Goal: Transaction & Acquisition: Purchase product/service

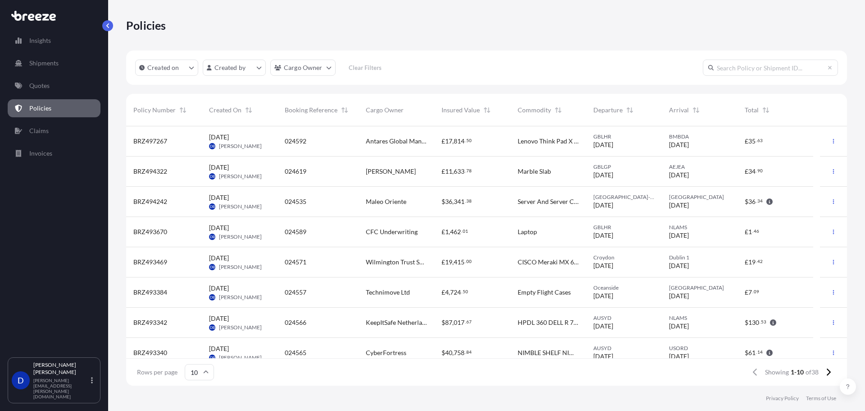
scroll to position [257, 714]
click at [36, 106] on p "Policies" at bounding box center [40, 108] width 22 height 9
click at [47, 88] on p "Quotes" at bounding box center [39, 85] width 20 height 9
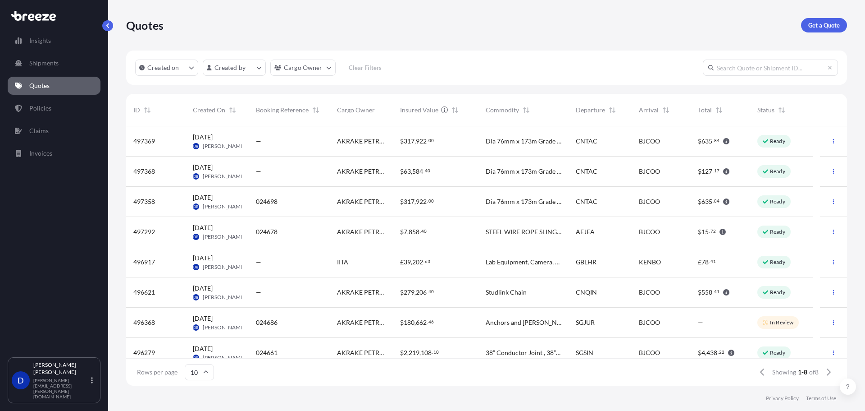
click at [316, 318] on div "024686" at bounding box center [289, 322] width 67 height 9
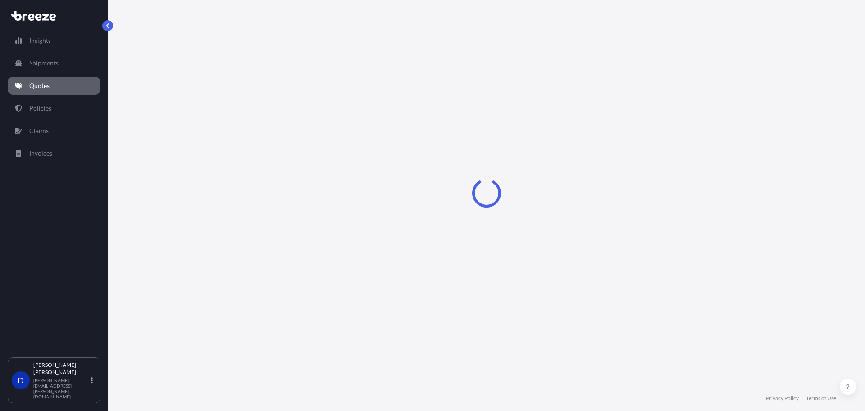
select select "Road"
select select "Sea"
select select "Road"
select select "2"
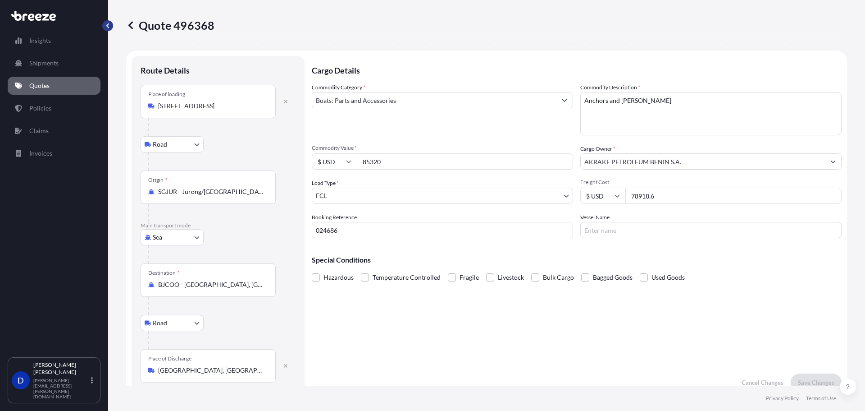
click at [104, 27] on button "button" at bounding box center [107, 25] width 11 height 11
click at [53, 84] on link "Quotes" at bounding box center [54, 86] width 93 height 18
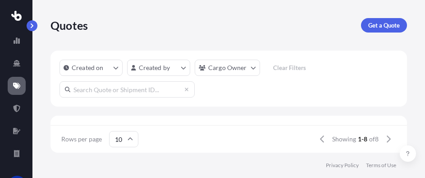
scroll to position [3, 350]
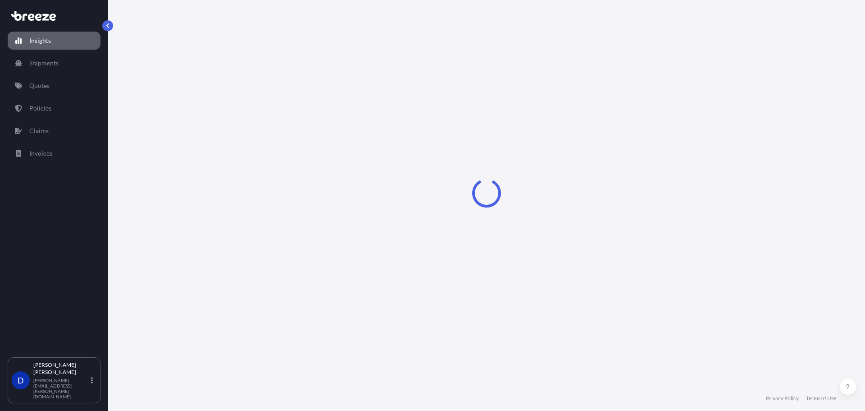
select select "2025"
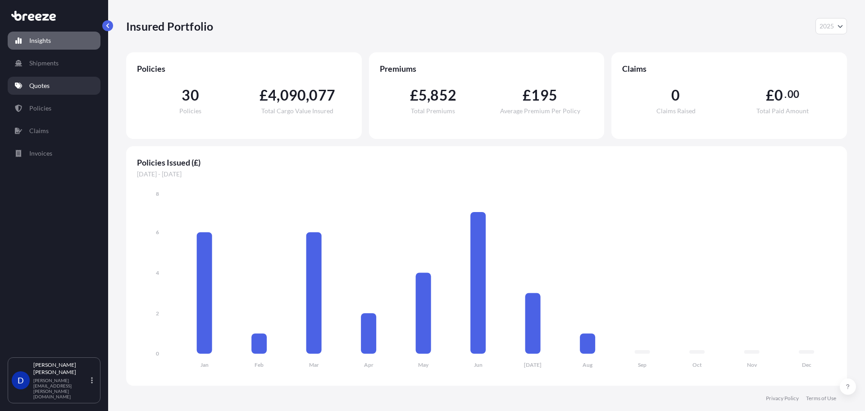
click at [62, 83] on link "Quotes" at bounding box center [54, 86] width 93 height 18
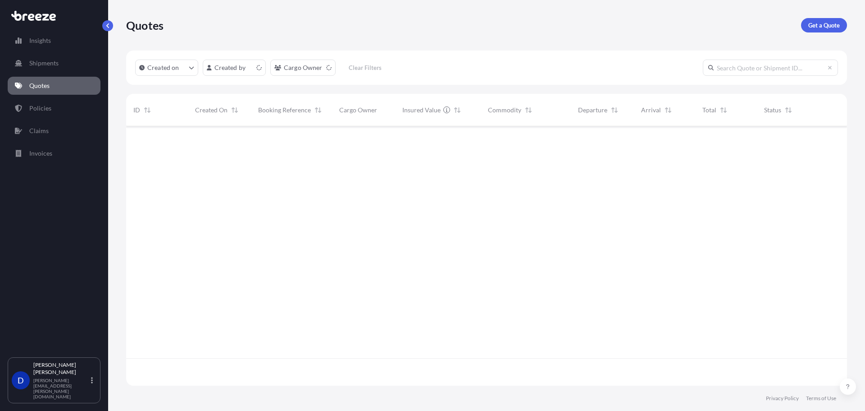
scroll to position [257, 714]
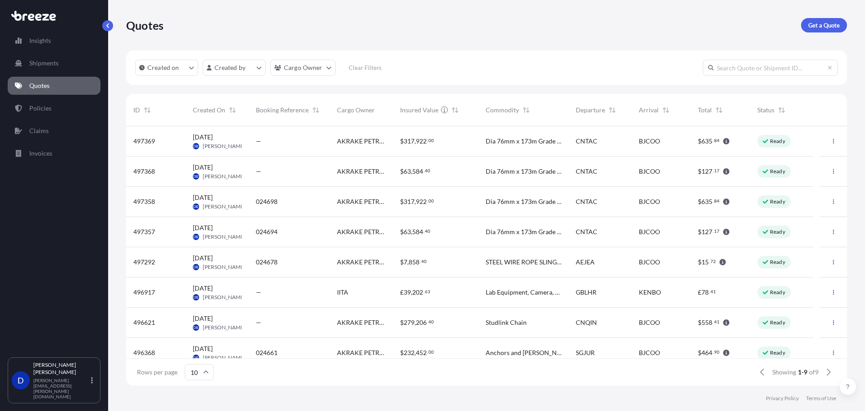
click at [481, 146] on div "Dia 76mm x 173m Grade R4 Studlink Chain, All Common Links" at bounding box center [524, 141] width 90 height 30
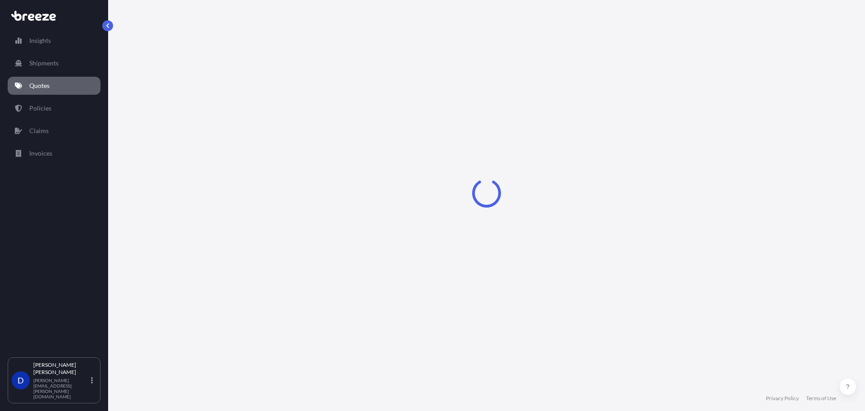
select select "Road"
select select "Sea"
select select "2"
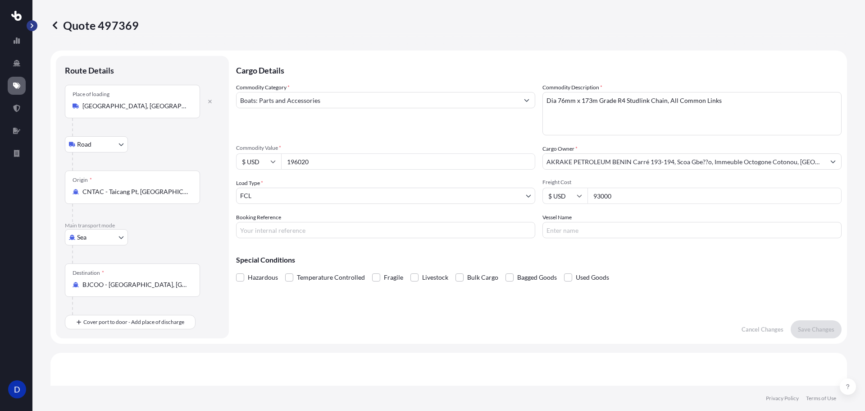
click at [35, 25] on button "button" at bounding box center [32, 25] width 11 height 11
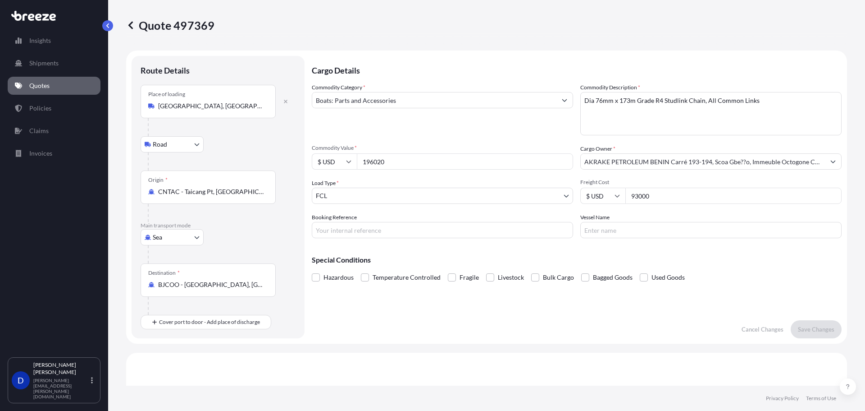
click at [132, 26] on icon at bounding box center [130, 25] width 9 height 9
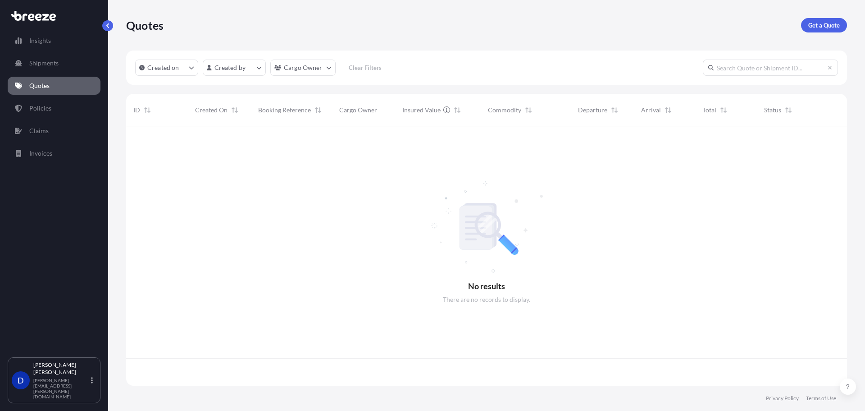
scroll to position [257, 714]
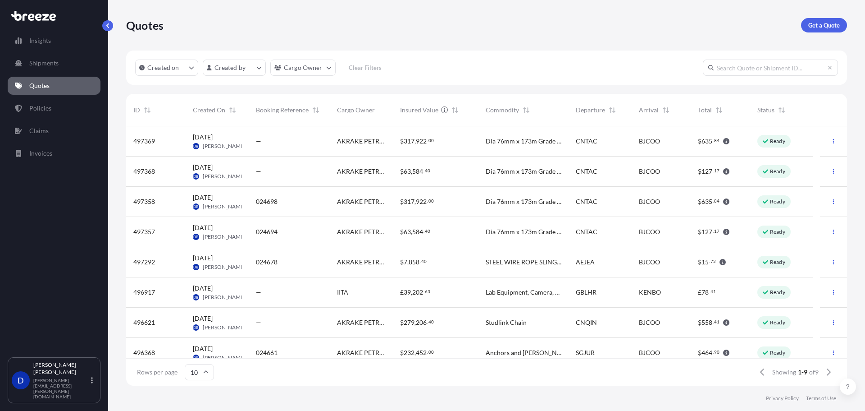
click at [578, 203] on span "CNTAC" at bounding box center [587, 201] width 22 height 9
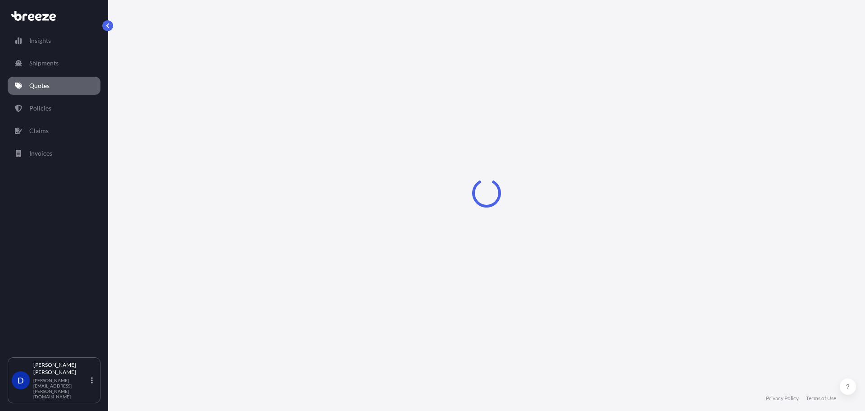
select select "Road"
select select "Sea"
select select "Road"
select select "2"
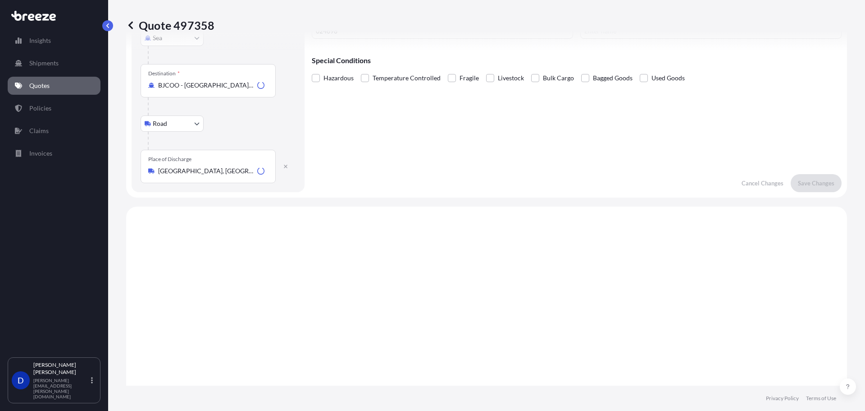
scroll to position [361, 0]
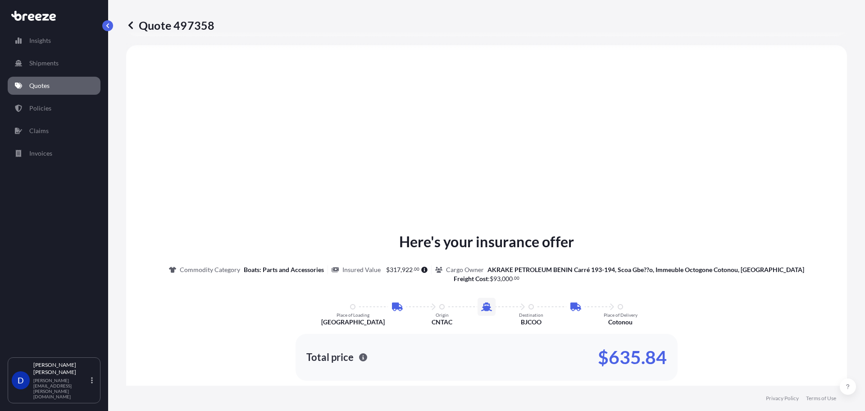
click at [33, 86] on p "Quotes" at bounding box center [39, 85] width 20 height 9
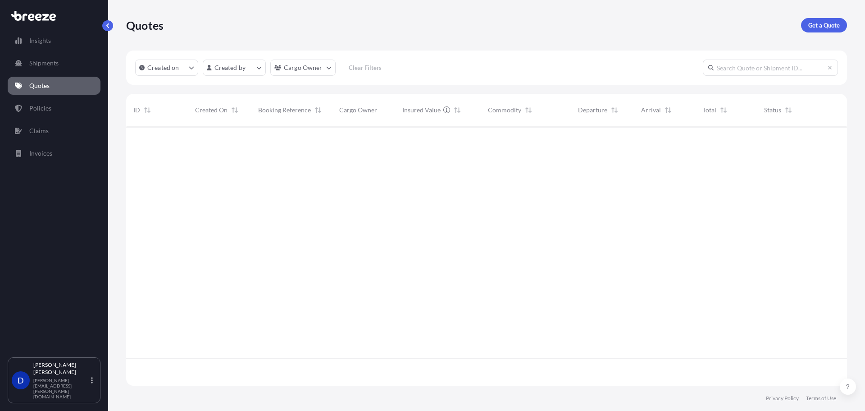
scroll to position [257, 714]
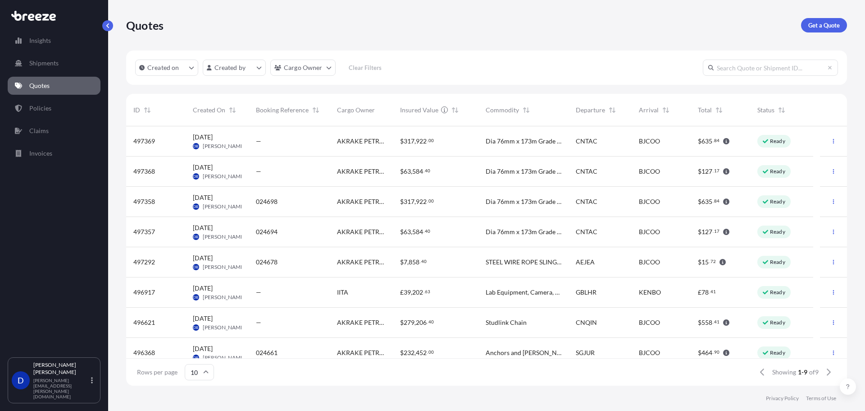
click at [577, 230] on span "CNTAC" at bounding box center [587, 231] width 22 height 9
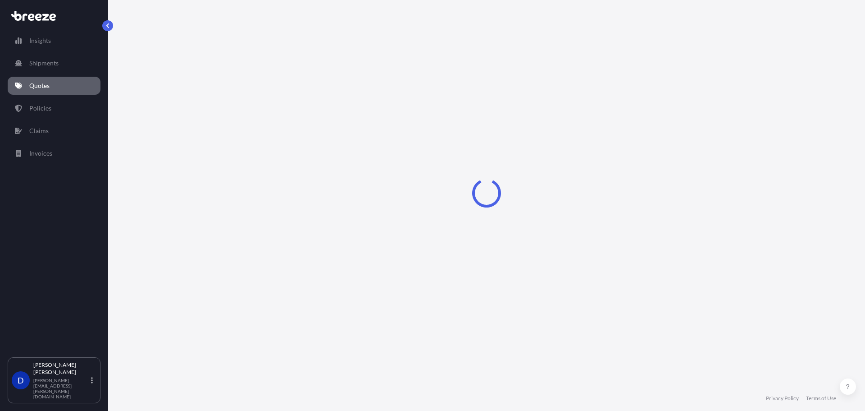
select select "Road"
select select "Sea"
select select "Road"
select select "2"
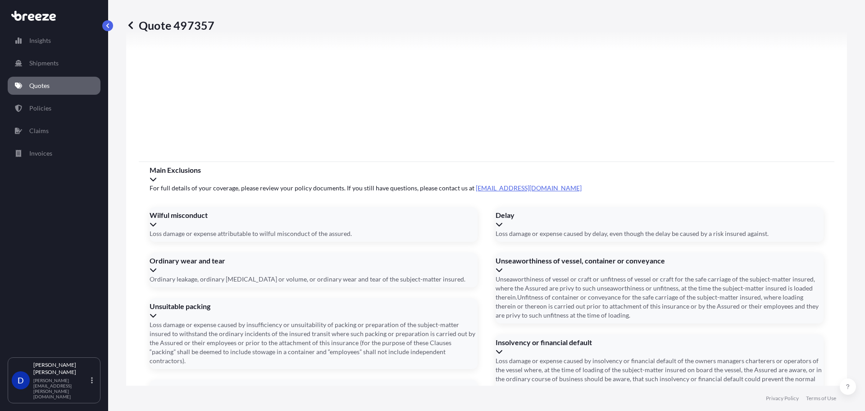
scroll to position [1199, 0]
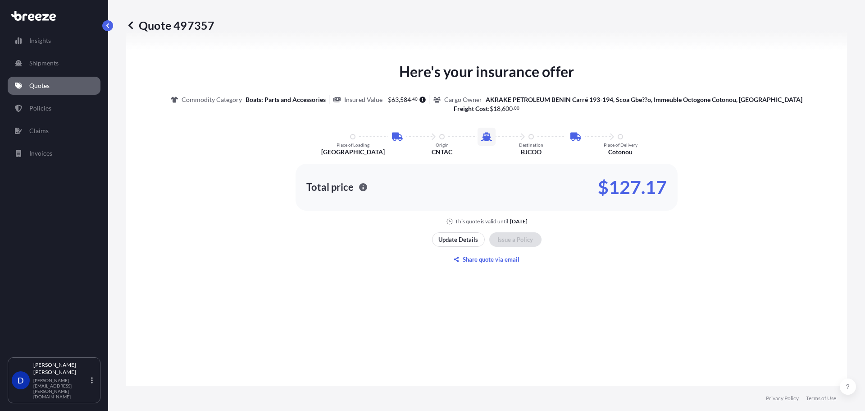
scroll to position [658, 0]
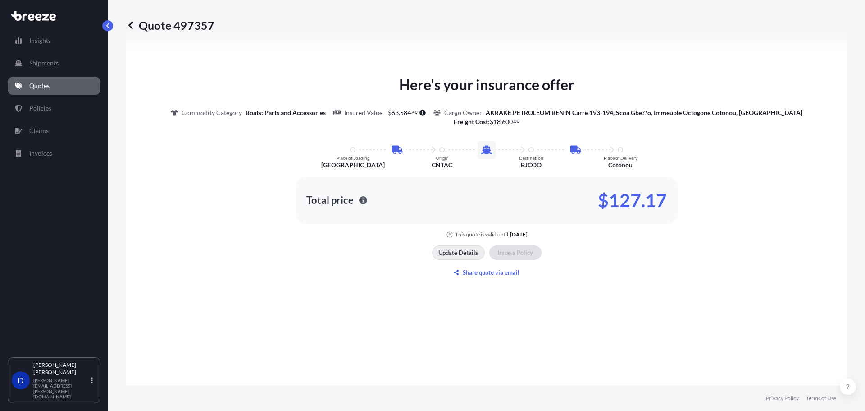
click at [448, 254] on p "Update Details" at bounding box center [458, 252] width 40 height 9
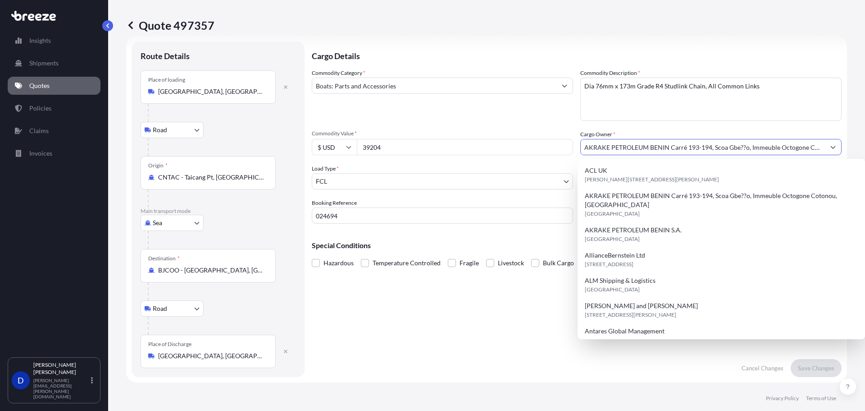
scroll to position [0, 32]
drag, startPoint x: 667, startPoint y: 148, endPoint x: 865, endPoint y: 147, distance: 197.4
click at [865, 148] on div "Quote 497357 Route Details Place of loading Qingdao, Shandong, China Road Road …" at bounding box center [486, 192] width 757 height 385
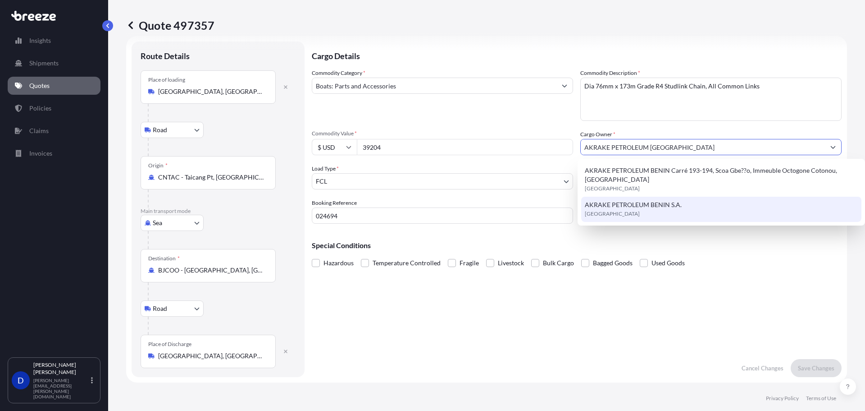
click at [655, 201] on div "AKRAKE PETROLEUM BENIN S.A. United Kingdom" at bounding box center [721, 208] width 281 height 25
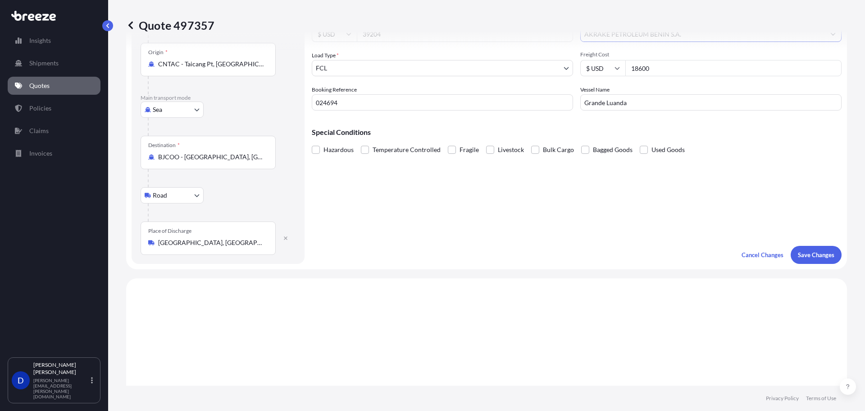
scroll to position [150, 0]
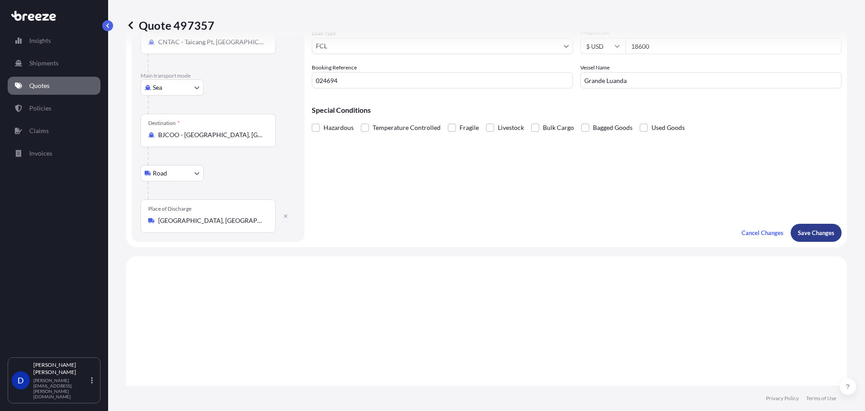
type input "AKRAKE PETROLEUM BENIN S.A."
click at [809, 237] on p "Save Changes" at bounding box center [816, 232] width 37 height 9
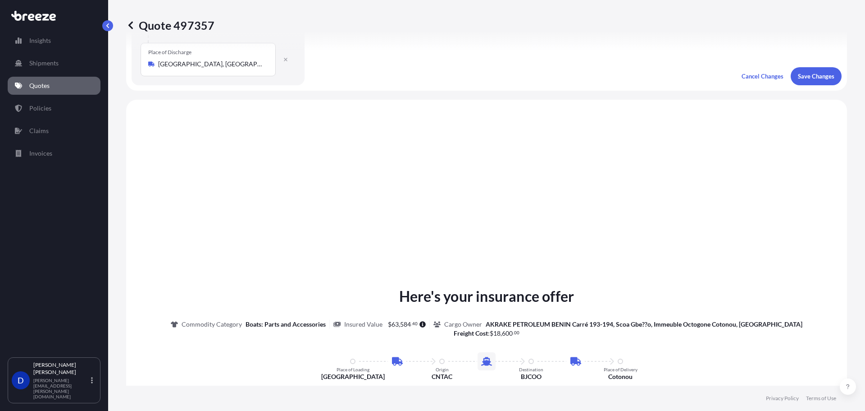
scroll to position [361, 0]
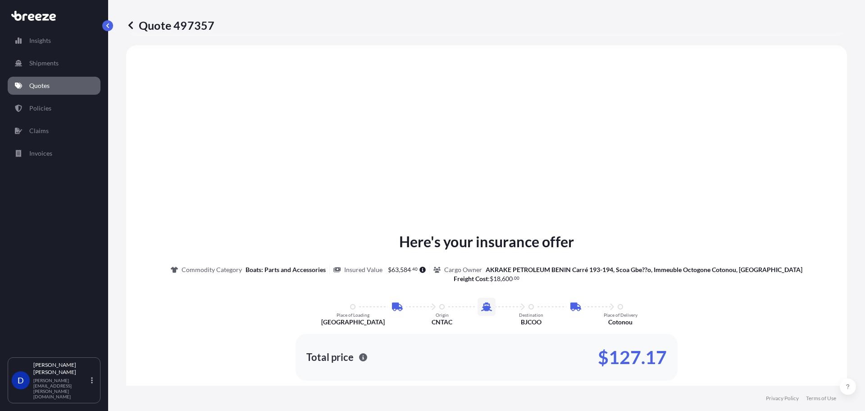
select select "Road"
select select "Sea"
select select "Road"
select select "2"
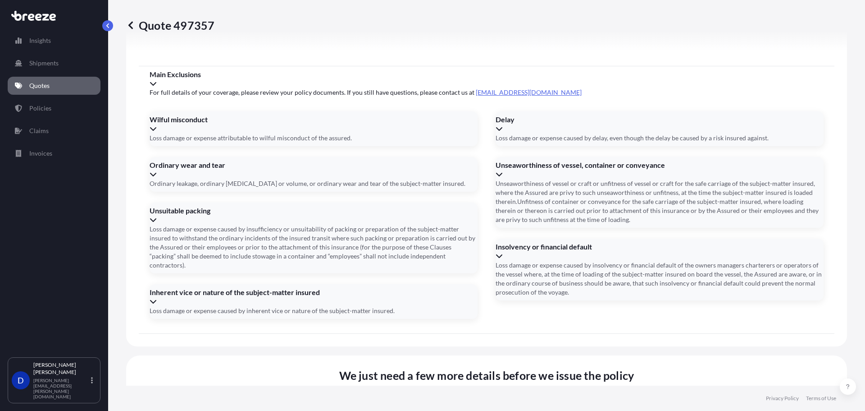
scroll to position [1199, 0]
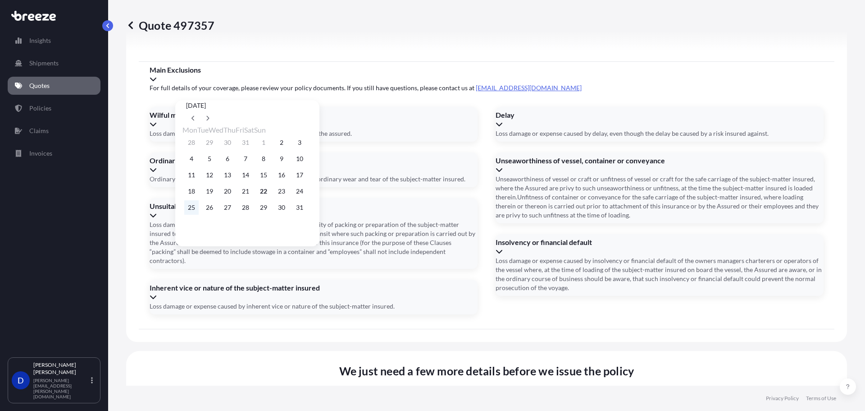
click at [191, 211] on button "25" at bounding box center [191, 207] width 14 height 14
type input "25/08/2025"
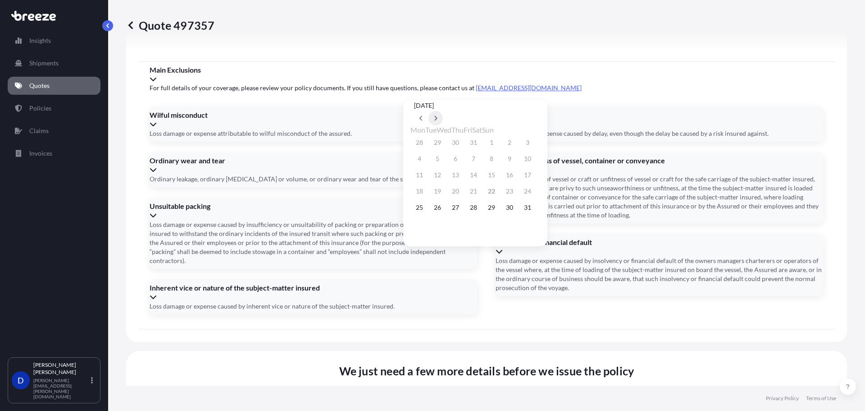
click at [438, 115] on icon at bounding box center [436, 117] width 4 height 5
click at [443, 111] on button at bounding box center [436, 118] width 14 height 14
click at [481, 210] on button "30" at bounding box center [473, 207] width 14 height 14
type input "30/10/2025"
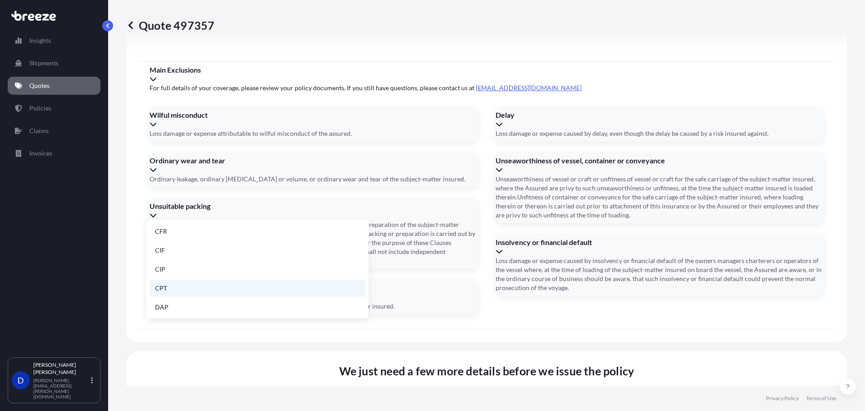
click at [220, 288] on li "CPT" at bounding box center [257, 287] width 215 height 17
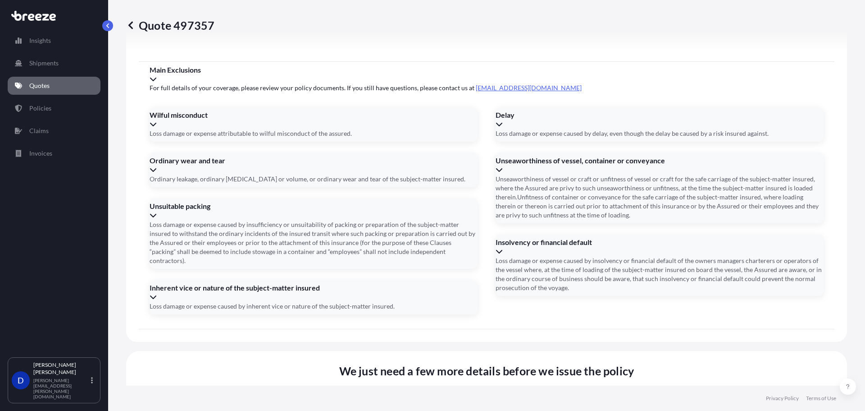
paste input "Carré 193-194, Scoa Gbetto, Immeuble Octogone Cotonou, Benin"
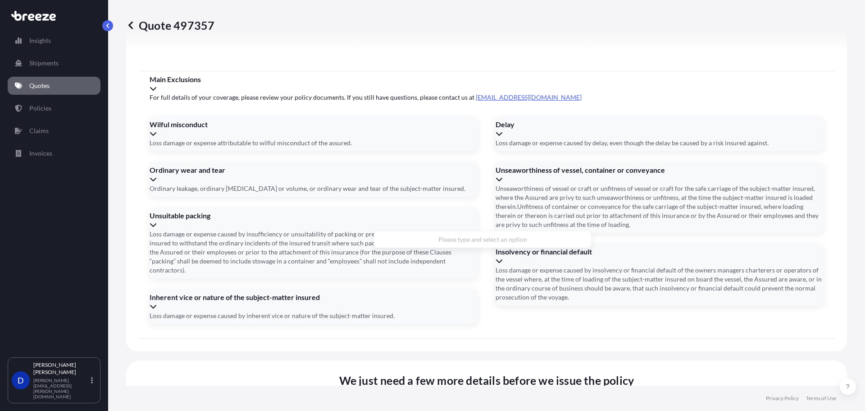
drag, startPoint x: 462, startPoint y: 207, endPoint x: 517, endPoint y: 212, distance: 55.7
drag, startPoint x: 419, startPoint y: 208, endPoint x: 368, endPoint y: 212, distance: 51.1
click at [410, 245] on li "Cotonou, Benin" at bounding box center [483, 243] width 210 height 17
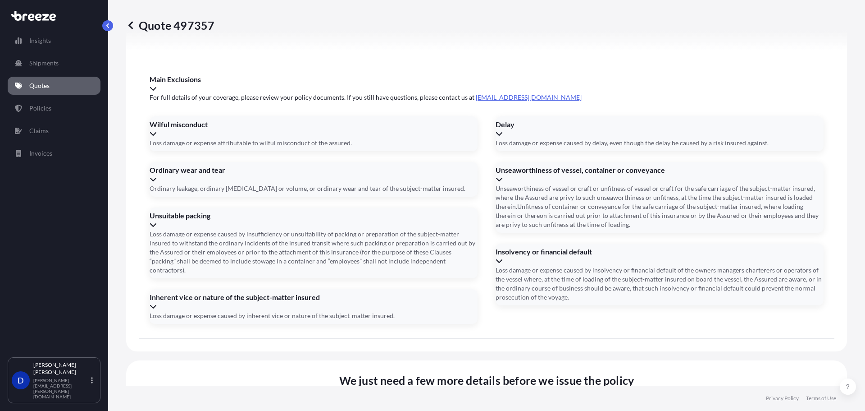
type input "Cotonou, Benin"
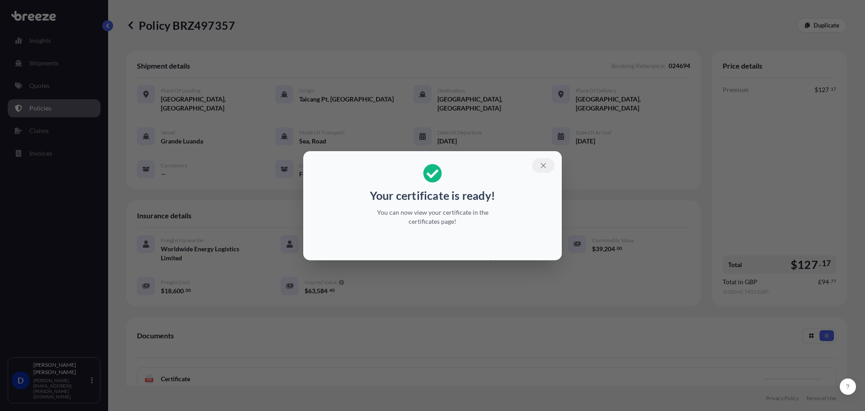
click at [540, 169] on icon "button" at bounding box center [543, 165] width 8 height 8
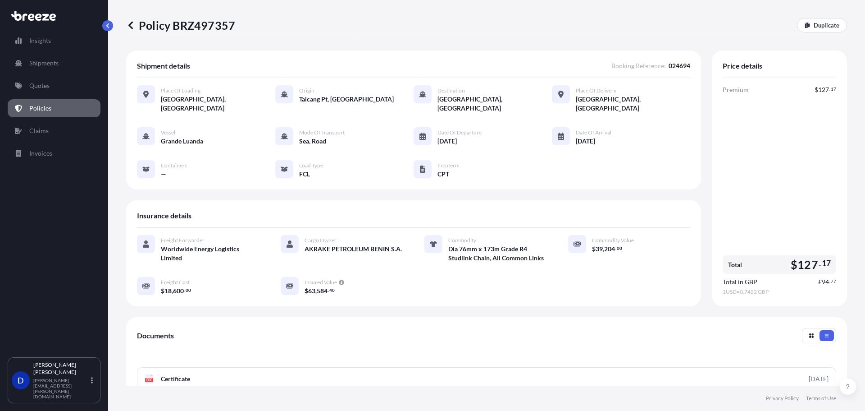
click at [41, 90] on p "Quotes" at bounding box center [39, 85] width 20 height 9
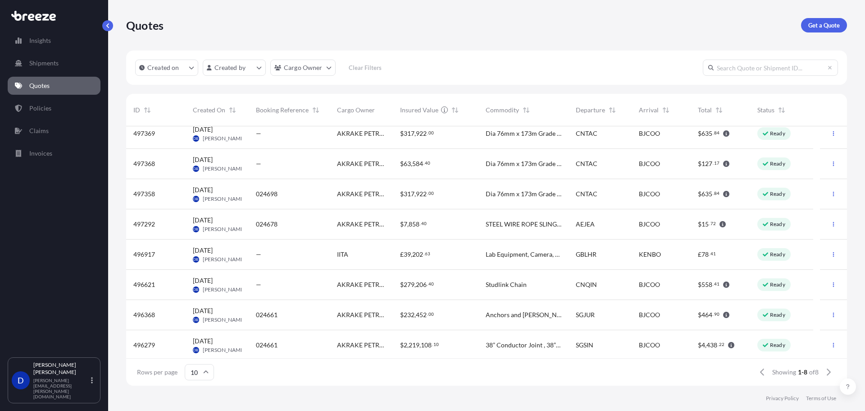
scroll to position [10, 0]
click at [408, 319] on div "$ 232 , 452 . 00" at bounding box center [436, 312] width 86 height 30
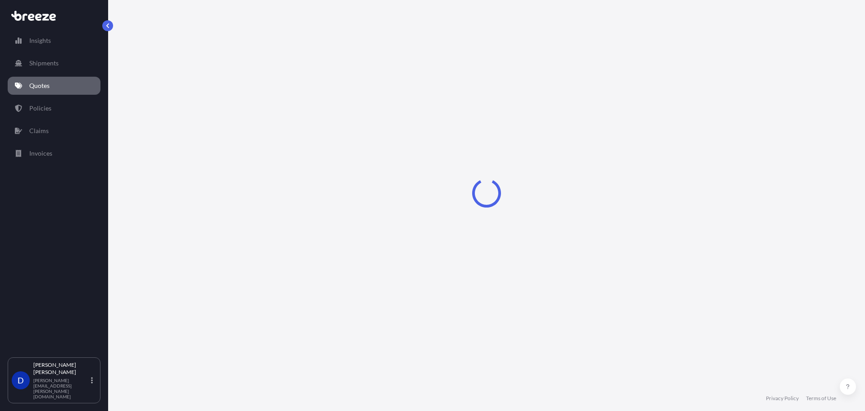
select select "Road"
select select "Sea"
select select "1"
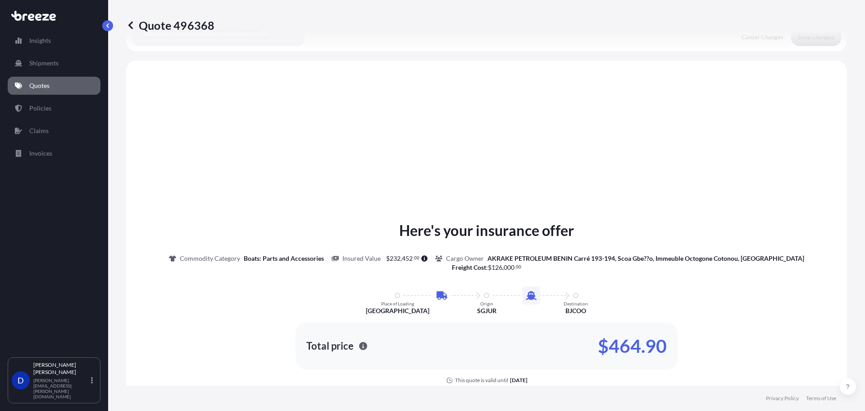
scroll to position [307, 0]
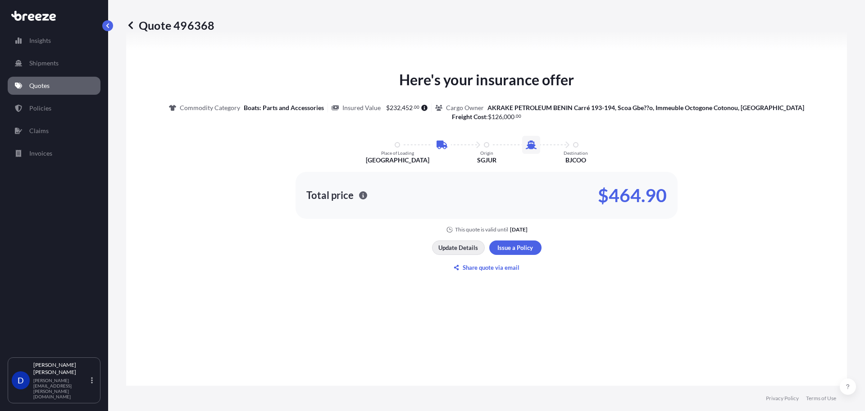
click at [450, 249] on p "Update Details" at bounding box center [458, 247] width 40 height 9
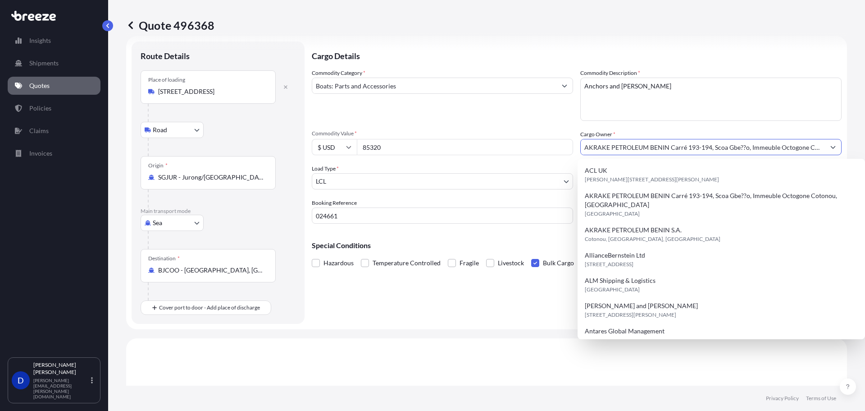
scroll to position [0, 32]
drag, startPoint x: 670, startPoint y: 148, endPoint x: 865, endPoint y: 155, distance: 195.3
click at [865, 155] on div "Quote 496368 Route Details Place of loading 51 Shipyard Rd, Singapore Road Road…" at bounding box center [486, 192] width 757 height 385
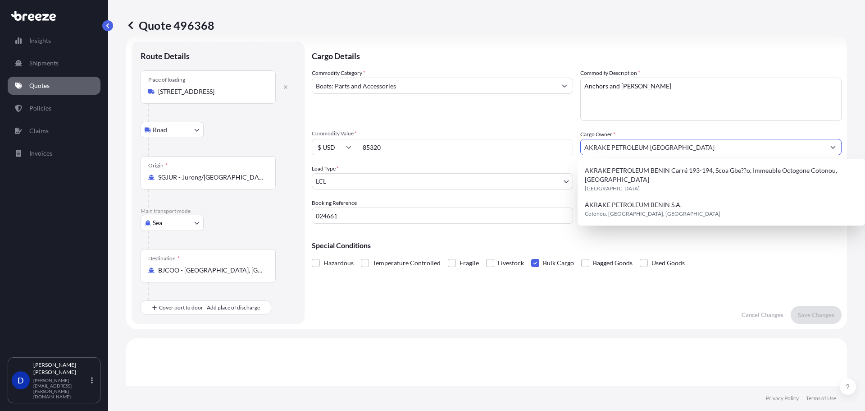
scroll to position [0, 0]
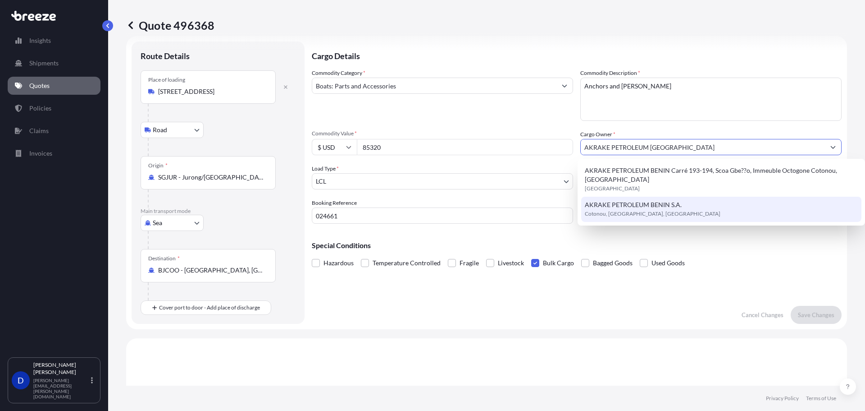
click at [639, 209] on span "Cotonou, Cotonou, Benin" at bounding box center [653, 213] width 136 height 9
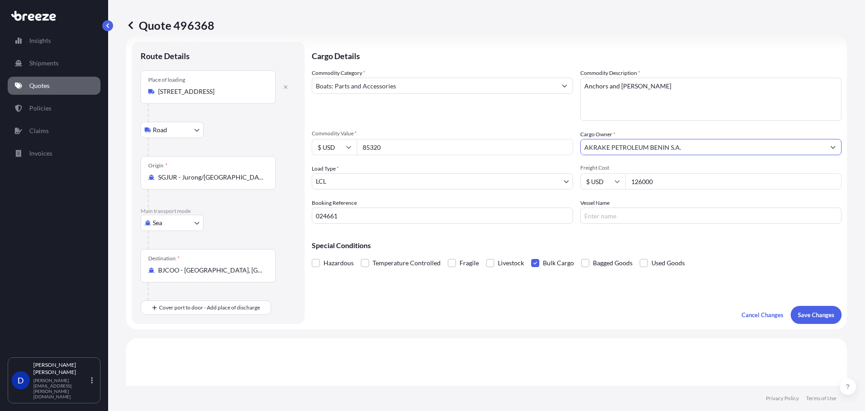
type input "AKRAKE PETROLEUM BENIN S.A."
click at [621, 110] on textarea "Anchors and Shanks" at bounding box center [710, 99] width 261 height 43
click at [374, 180] on body "15 options available. 2 options available. Insights Shipments Quotes Policies C…" at bounding box center [432, 205] width 865 height 411
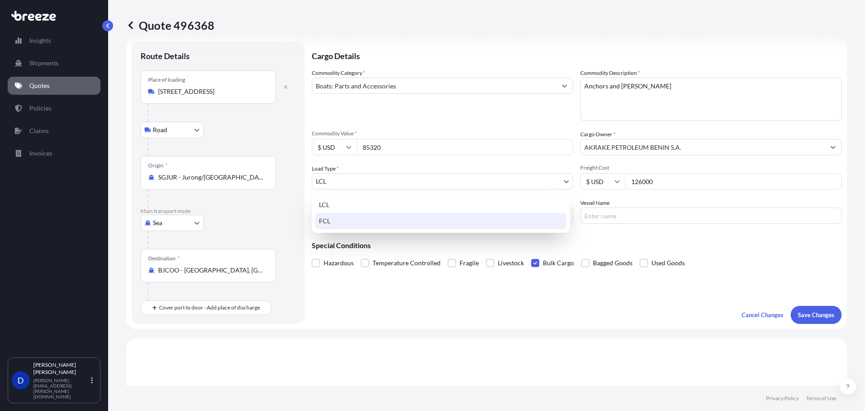
click at [363, 222] on div "FCL" at bounding box center [440, 221] width 251 height 16
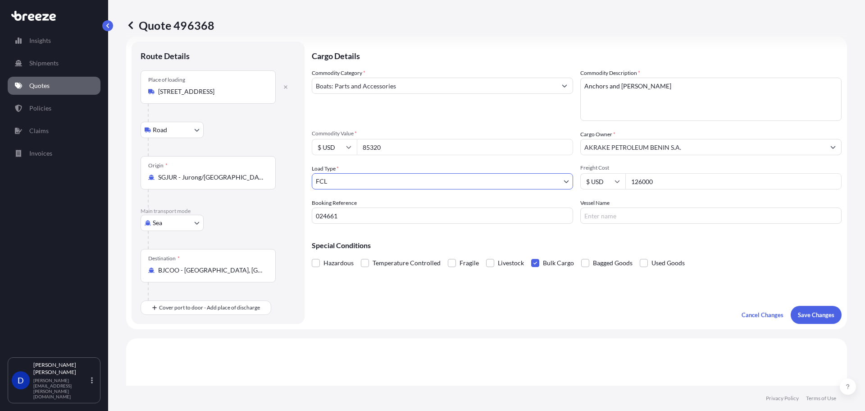
click at [622, 211] on input "Vessel Name" at bounding box center [710, 215] width 261 height 16
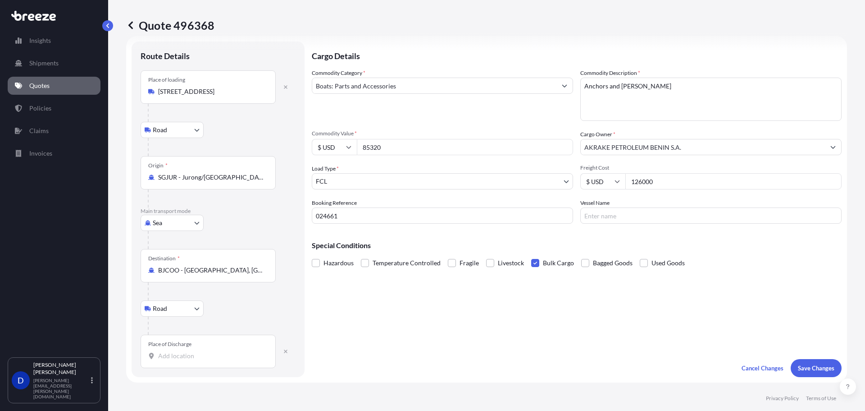
click at [189, 352] on input "Place of Discharge" at bounding box center [211, 355] width 106 height 9
type input "b"
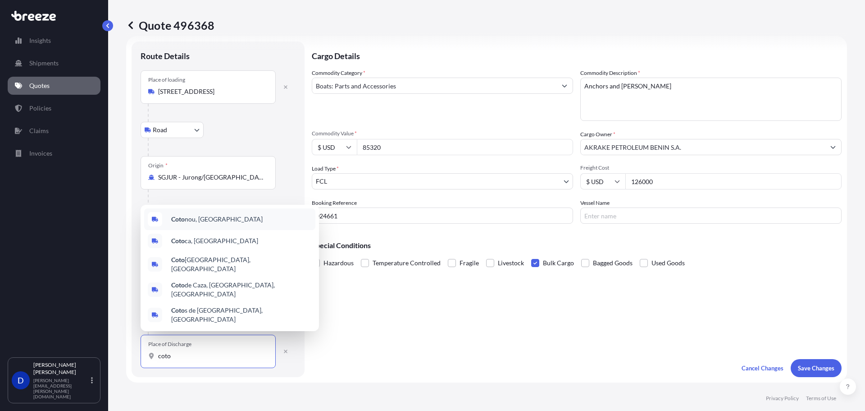
click at [214, 224] on span "Coto nou, Benin" at bounding box center [216, 219] width 91 height 9
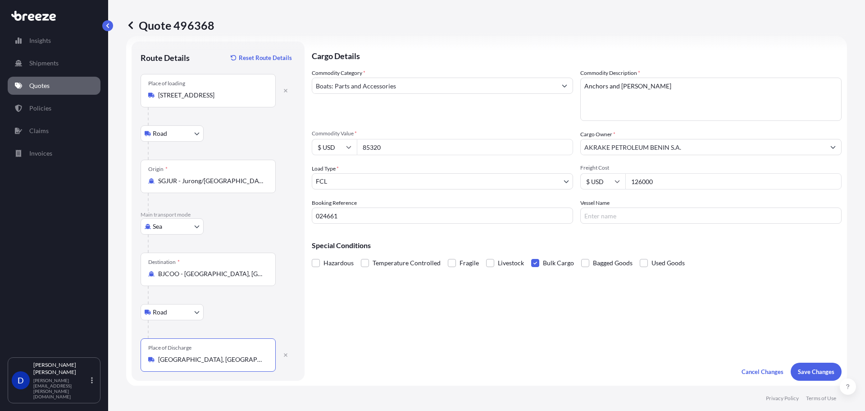
type input "Cotonou, Benin"
click at [452, 333] on div "Cargo Details Commodity Category * Boats: Parts and Accessories Commodity Descr…" at bounding box center [577, 210] width 530 height 339
drag, startPoint x: 673, startPoint y: 182, endPoint x: 552, endPoint y: 178, distance: 121.7
click at [552, 178] on div "Commodity Category * Boats: Parts and Accessories Commodity Description * Ancho…" at bounding box center [577, 145] width 530 height 155
paste input "78918.6"
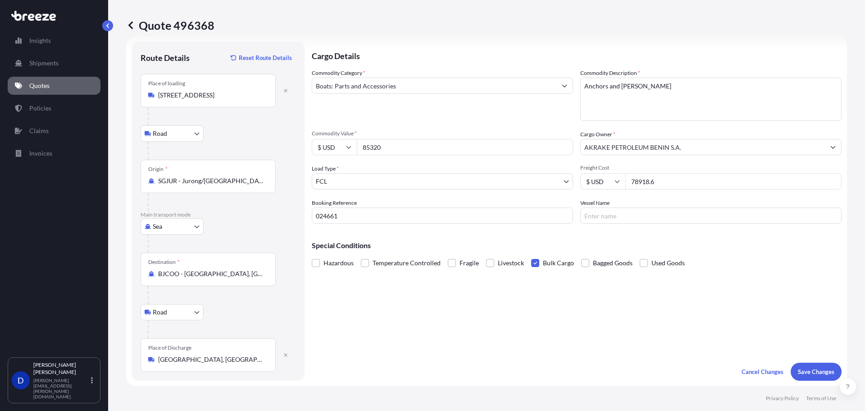
type input "78918.6"
drag, startPoint x: 385, startPoint y: 215, endPoint x: 317, endPoint y: 203, distance: 69.2
click at [256, 217] on form "Route Details Reset Route Details Place of loading 51 Shipyard Rd, Singapore Ro…" at bounding box center [486, 211] width 721 height 350
type input "024686"
click at [763, 304] on div "Cargo Details Commodity Category * Boats: Parts and Accessories Commodity Descr…" at bounding box center [577, 210] width 530 height 339
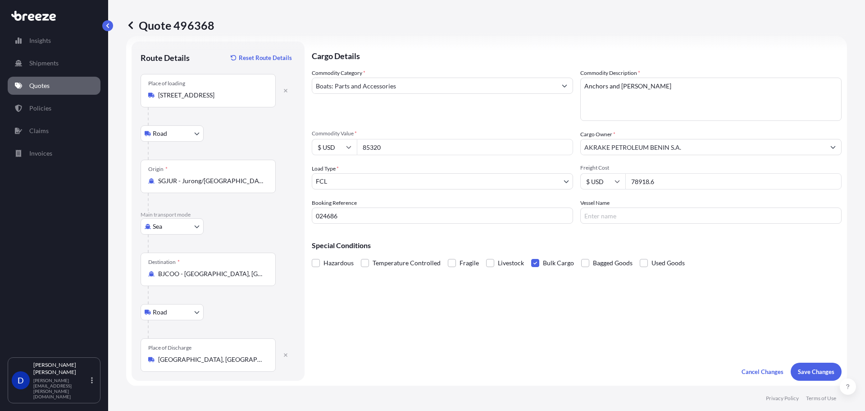
click at [533, 260] on span at bounding box center [535, 263] width 8 height 8
click at [531, 256] on input "Bulk Cargo" at bounding box center [531, 256] width 0 height 0
click at [810, 371] on p "Save Changes" at bounding box center [816, 371] width 37 height 9
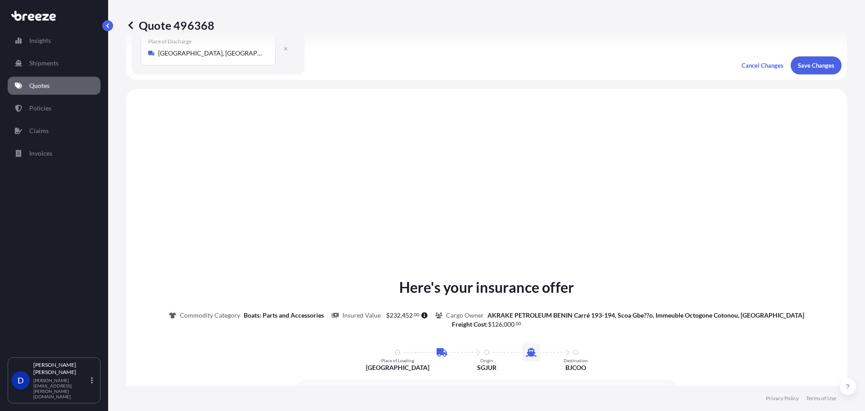
scroll to position [364, 0]
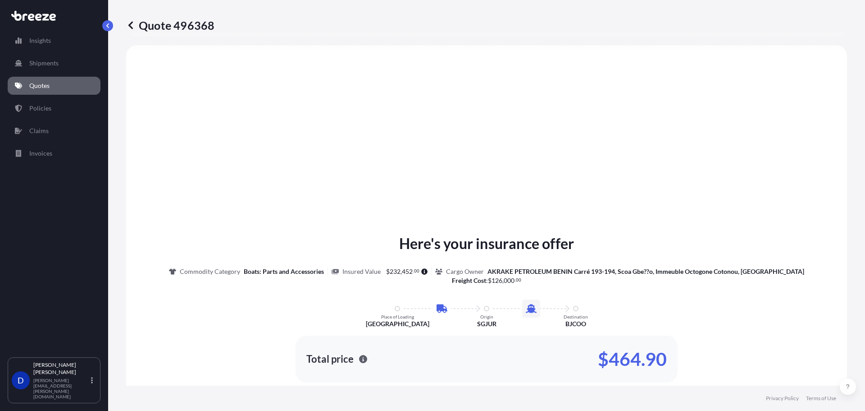
select select "Road"
select select "Sea"
select select "Road"
select select "2"
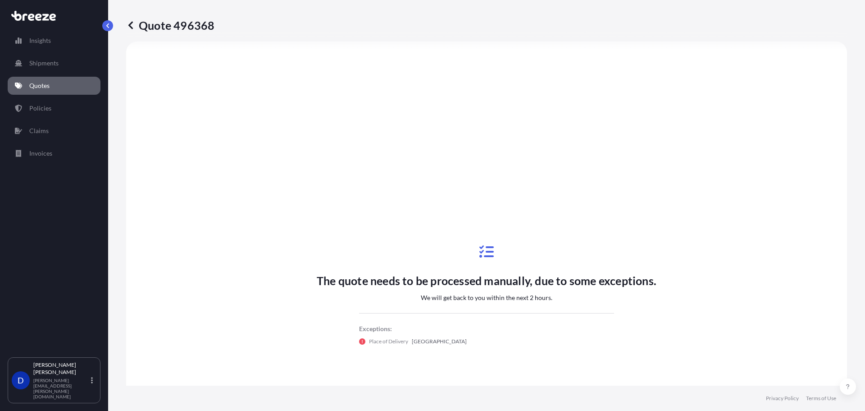
scroll to position [0, 0]
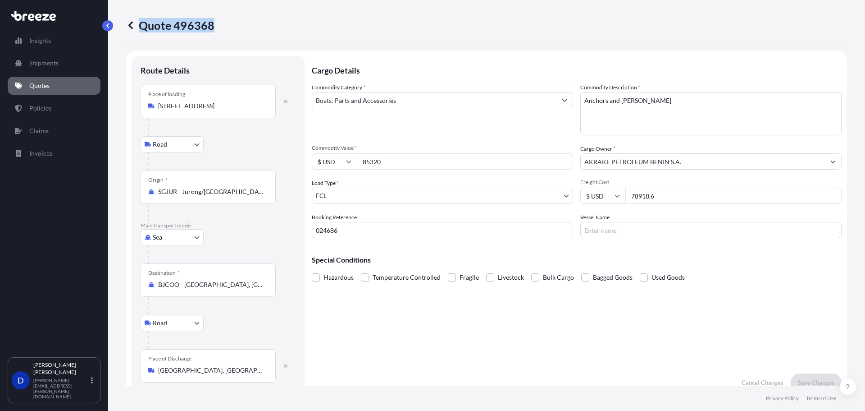
click at [212, 23] on div "Quote 496368" at bounding box center [486, 25] width 721 height 14
copy p "Quote 496368"
click at [69, 114] on link "Policies" at bounding box center [54, 108] width 93 height 18
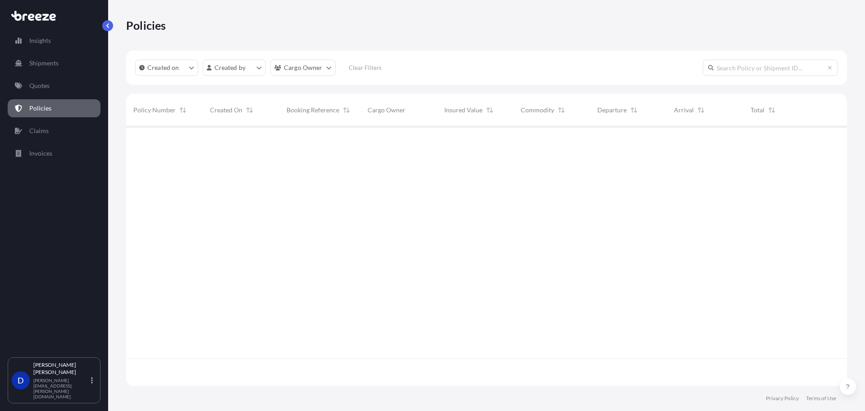
scroll to position [257, 714]
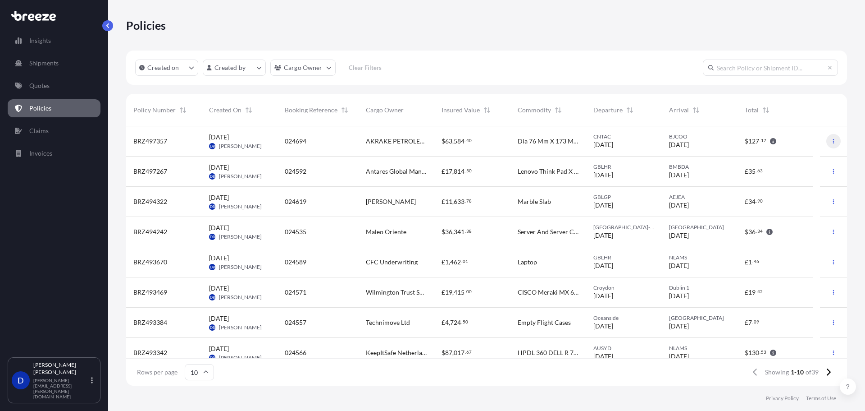
click at [826, 144] on button "button" at bounding box center [833, 141] width 14 height 14
click at [761, 159] on p "Download certificate" at bounding box center [784, 159] width 59 height 9
